Goal: Browse casually

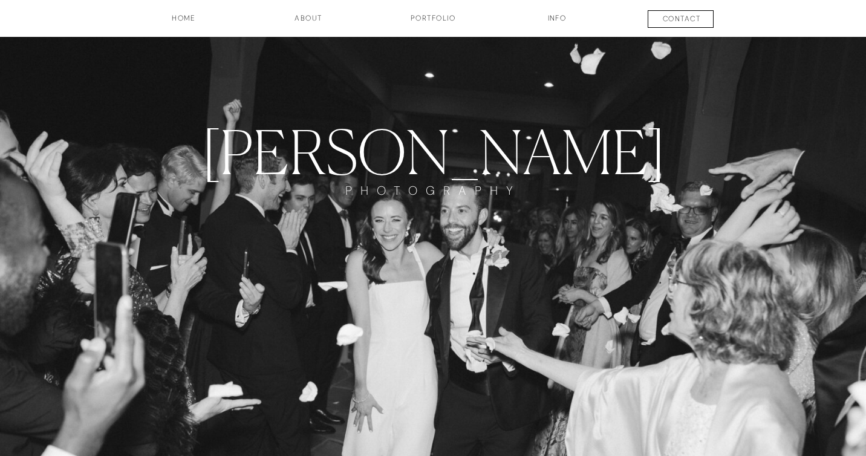
click at [430, 22] on h3 "Portfolio" at bounding box center [433, 23] width 90 height 21
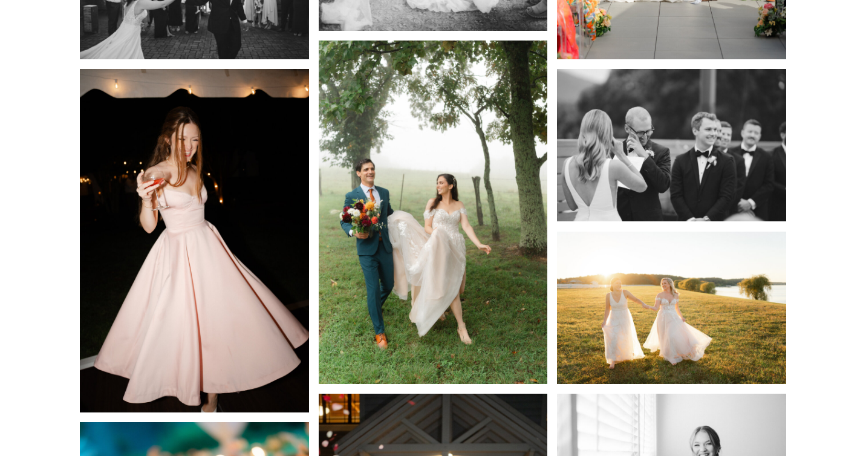
scroll to position [2445, 0]
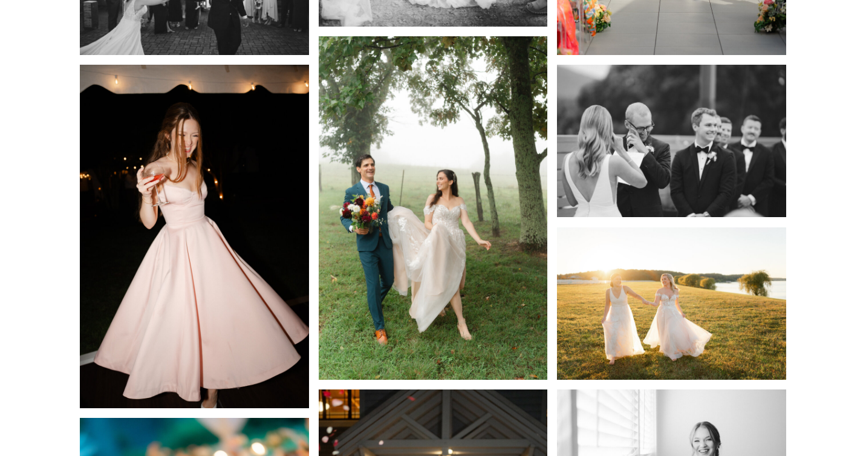
click at [421, 234] on img at bounding box center [433, 208] width 229 height 344
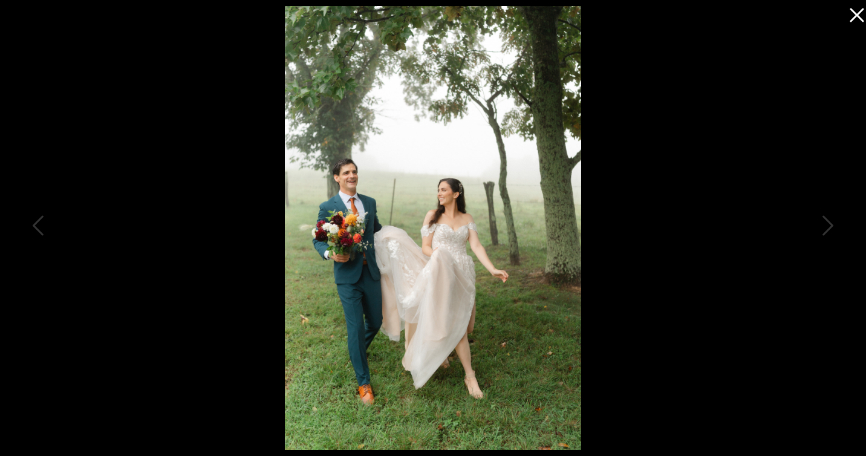
click at [855, 11] on icon at bounding box center [854, 12] width 24 height 24
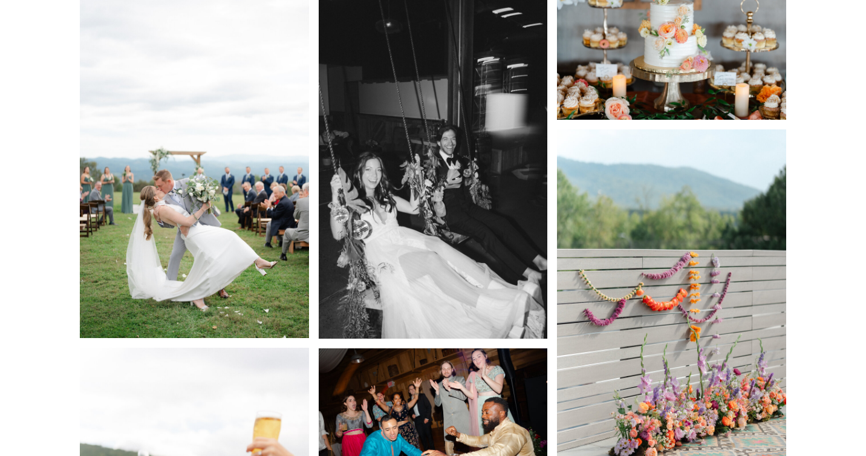
scroll to position [4852, 0]
